Goal: Task Accomplishment & Management: Manage account settings

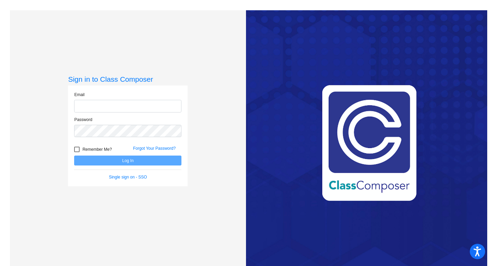
click at [124, 102] on input "email" at bounding box center [127, 106] width 107 height 13
type input "[EMAIL_ADDRESS][DOMAIN_NAME]"
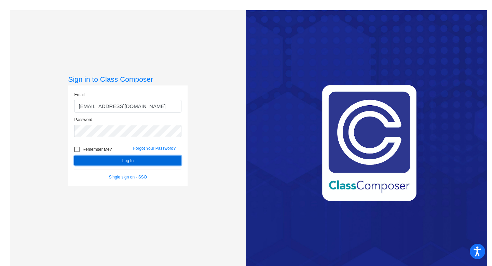
click at [96, 159] on button "Log In" at bounding box center [127, 160] width 107 height 10
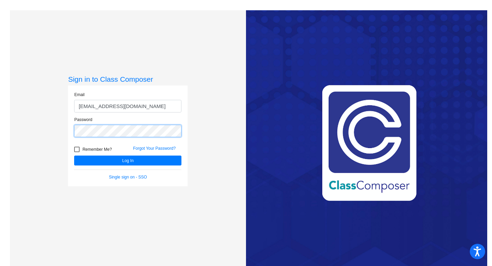
click at [74, 155] on button "Log In" at bounding box center [127, 160] width 107 height 10
click at [77, 150] on div at bounding box center [76, 149] width 5 height 5
click at [77, 152] on input "Remember Me?" at bounding box center [77, 152] width 0 height 0
checkbox input "true"
